Goal: Task Accomplishment & Management: Complete application form

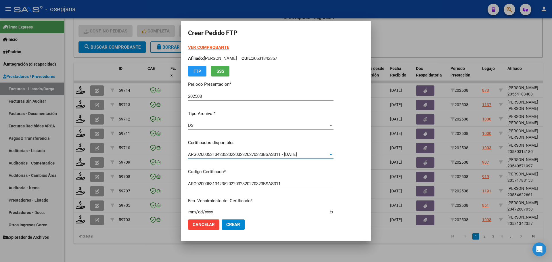
click at [213, 47] on strong "VER COMPROBANTE" at bounding box center [208, 47] width 41 height 5
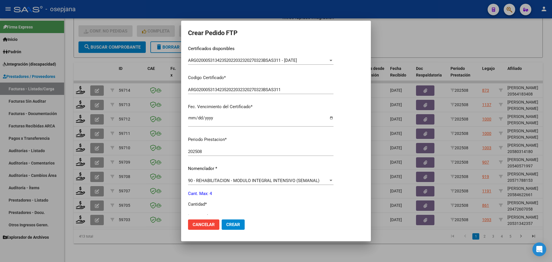
scroll to position [144, 0]
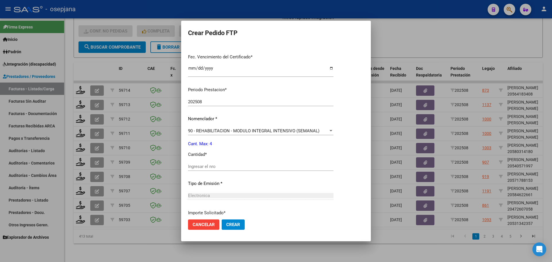
click at [209, 164] on input "Ingresar el nro" at bounding box center [261, 166] width 146 height 5
type input "4"
click at [231, 229] on button "Crear" at bounding box center [233, 225] width 23 height 10
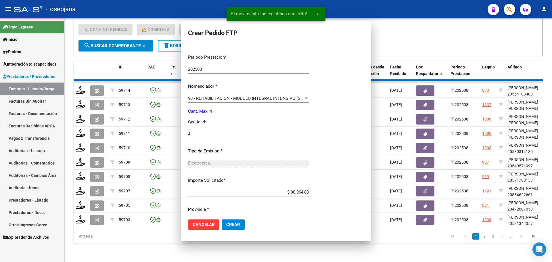
scroll to position [0, 0]
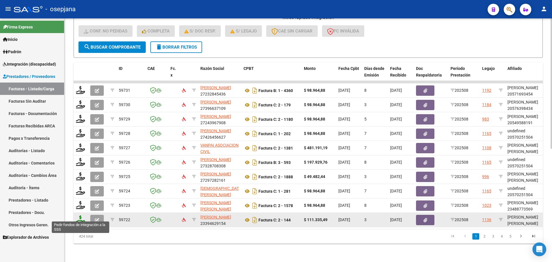
click at [78, 215] on icon at bounding box center [80, 219] width 9 height 8
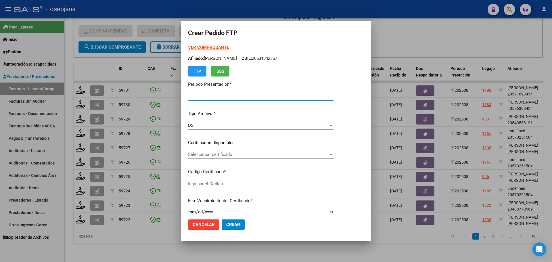
type input "202508"
type input "$ 111.335,49"
type input "ARG02000552763532022102120271021BSAS311"
type input "[DATE]"
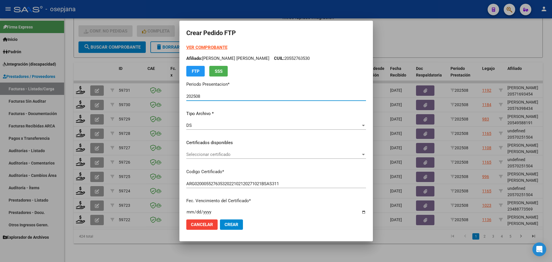
click at [247, 154] on span "Seleccionar certificado" at bounding box center [273, 154] width 175 height 5
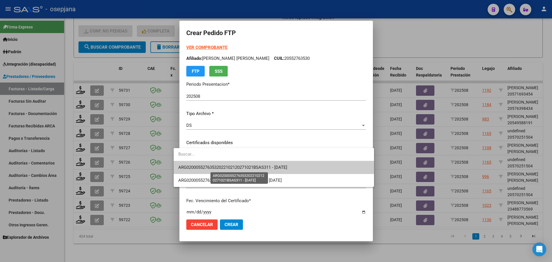
click at [244, 169] on span "ARG02000552763532022102120271021BSAS311 - [DATE]" at bounding box center [232, 167] width 109 height 5
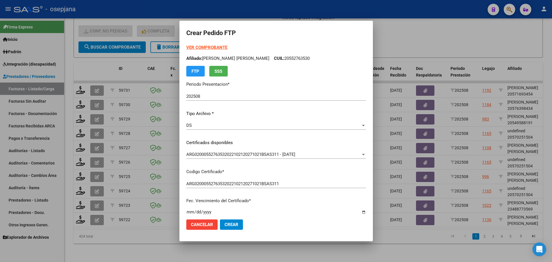
click at [204, 45] on strong "VER COMPROBANTE" at bounding box center [206, 47] width 41 height 5
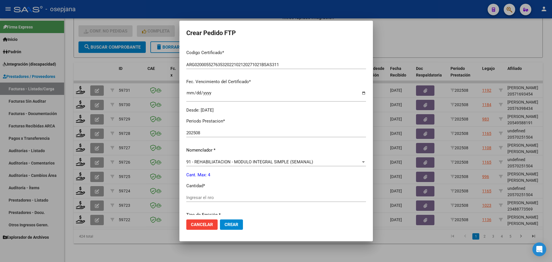
scroll to position [173, 0]
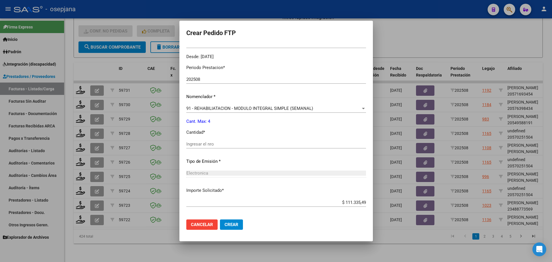
click at [207, 142] on input "Ingresar el nro" at bounding box center [276, 144] width 180 height 5
type input "4"
click at [226, 229] on button "Crear" at bounding box center [231, 225] width 23 height 10
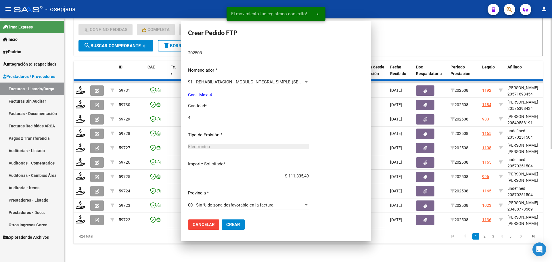
scroll to position [0, 0]
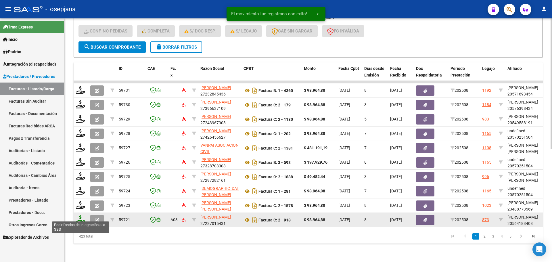
click at [82, 216] on icon at bounding box center [80, 219] width 9 height 8
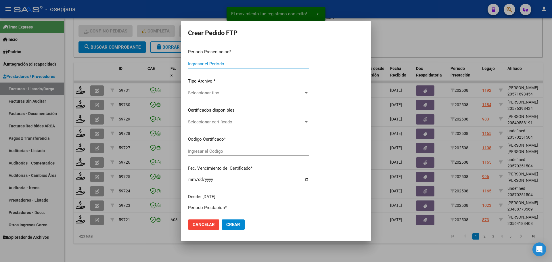
type input "202508"
type input "$ 98.964,88"
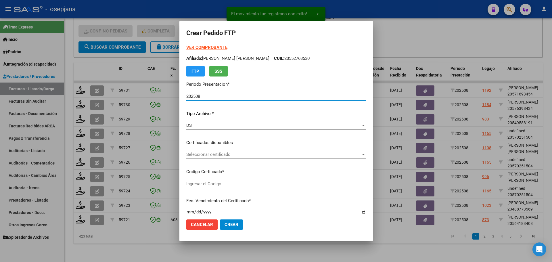
type input "ARG02000564183402022083020270830BSAS448"
type input "[DATE]"
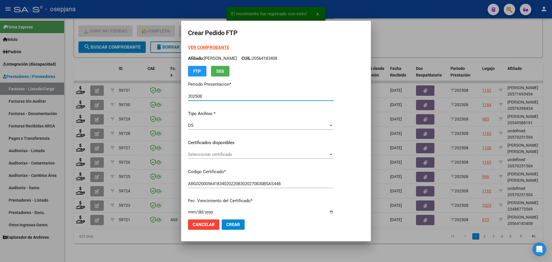
click at [205, 155] on span "Seleccionar certificado" at bounding box center [258, 154] width 140 height 5
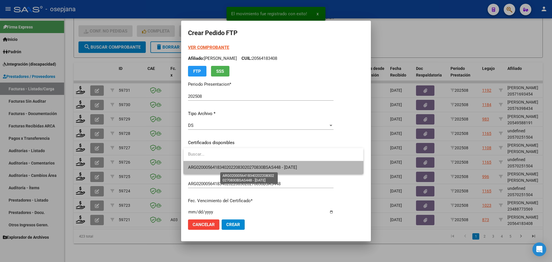
click at [212, 165] on span "ARG02000564183402022083020270830BSAS448 - [DATE]" at bounding box center [242, 167] width 109 height 5
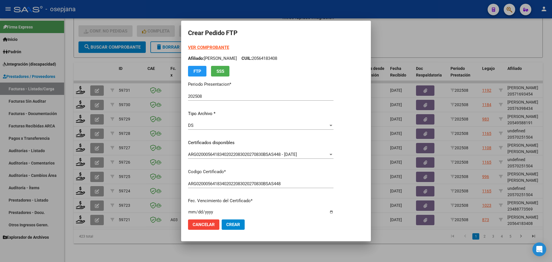
click at [212, 44] on form "Crear Pedido FTP VER COMPROBANTE ARCA Padrón Afiliado: [PERSON_NAME] CUIL: 2056…" at bounding box center [276, 131] width 176 height 207
click at [212, 47] on strong "VER COMPROBANTE" at bounding box center [208, 47] width 41 height 5
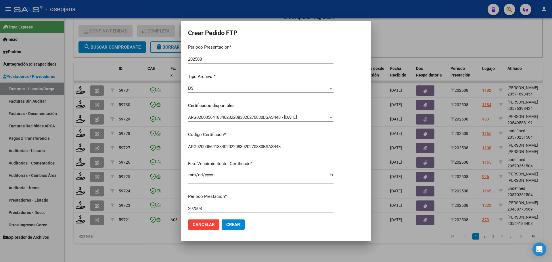
scroll to position [144, 0]
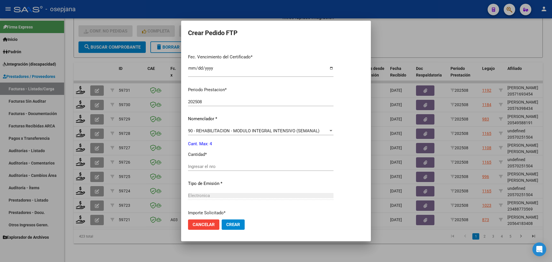
click at [205, 161] on div "Periodo Prestacion * 202508 Ingresar el Periodo Prestacion Nomenclador * 90 - R…" at bounding box center [261, 172] width 146 height 181
click at [202, 169] on div "Ingresar el nro" at bounding box center [261, 166] width 146 height 9
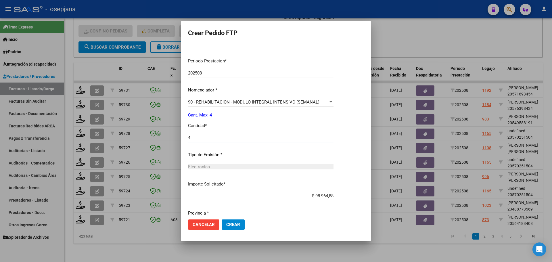
scroll to position [192, 0]
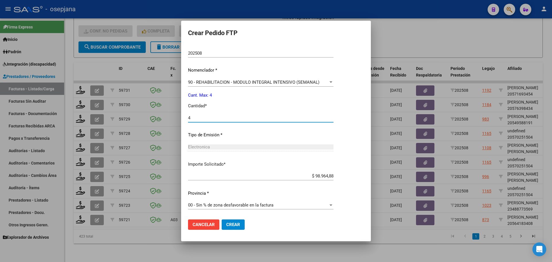
type input "4"
click at [229, 225] on span "Crear" at bounding box center [233, 224] width 14 height 5
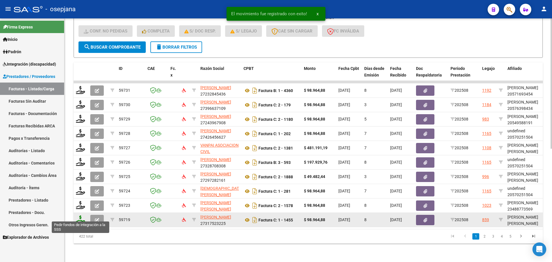
click at [77, 215] on icon at bounding box center [80, 219] width 9 height 8
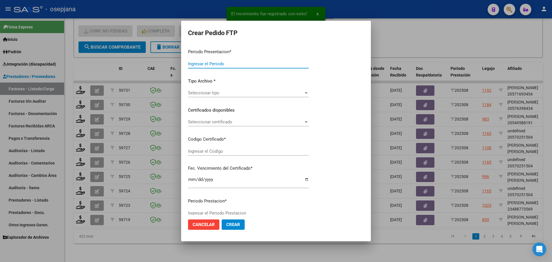
type input "202508"
type input "$ 98.964,88"
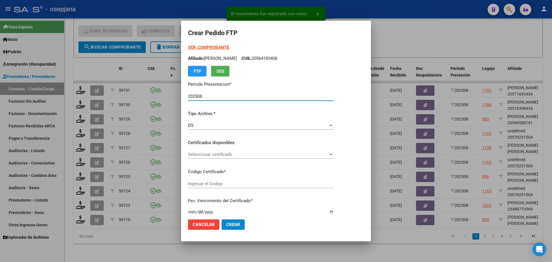
type input "ARG01000581367072023081420260814BSAS427"
type input "[DATE]"
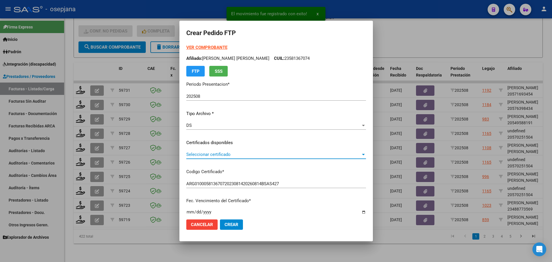
click at [221, 153] on span "Seleccionar certificado" at bounding box center [273, 154] width 175 height 5
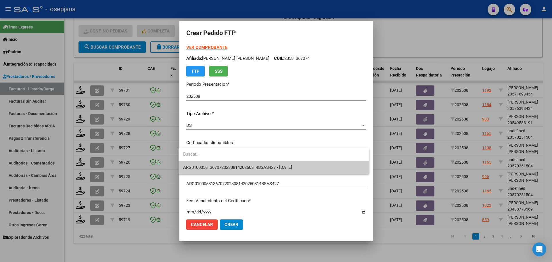
click at [223, 165] on span "ARG01000581367072023081420260814BSAS427 - [DATE]" at bounding box center [274, 167] width 182 height 13
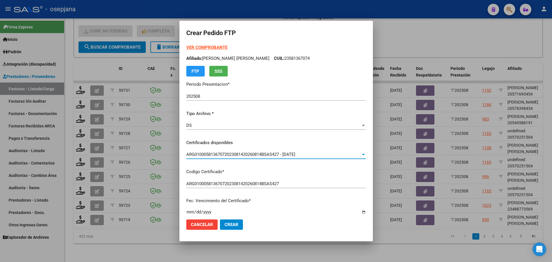
click at [208, 49] on strong "VER COMPROBANTE" at bounding box center [206, 47] width 41 height 5
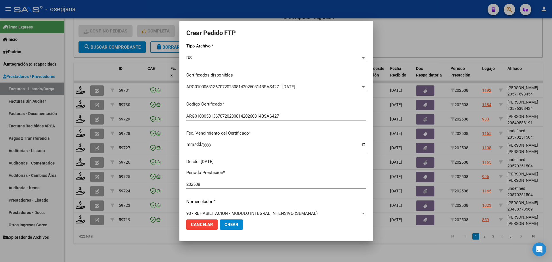
scroll to position [173, 0]
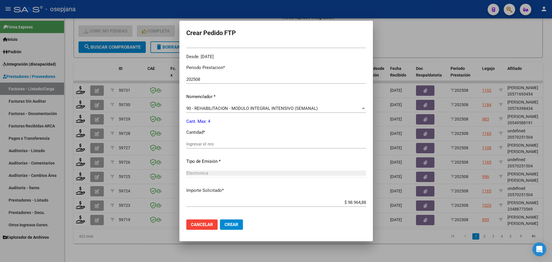
click at [199, 141] on div "Ingresar el nro" at bounding box center [276, 144] width 180 height 9
type input "4"
click at [232, 224] on span "Crear" at bounding box center [232, 224] width 14 height 5
